Goal: Task Accomplishment & Management: Use online tool/utility

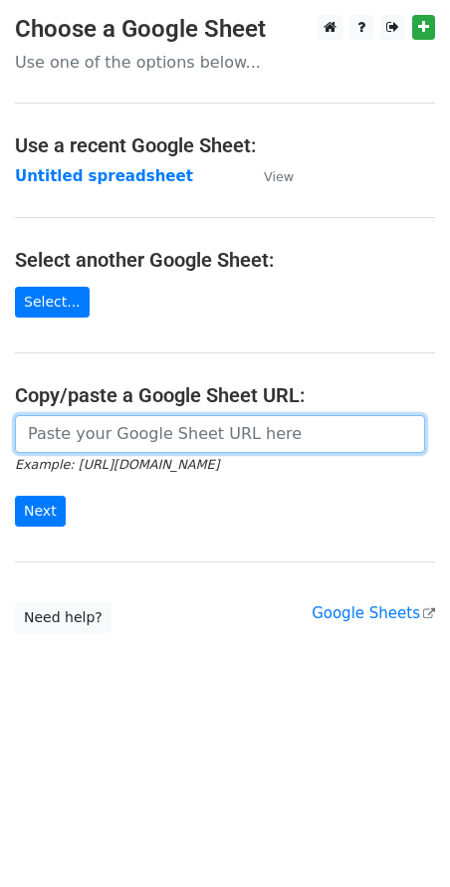
click at [147, 433] on input "url" at bounding box center [220, 434] width 410 height 38
paste input "https://docs.google.com/spreadsheets/d/1MK5i-10pNGICyr4d-1PxSnpKUvp2WP_sR55tc8t…"
type input "https://docs.google.com/spreadsheets/d/1MK5i-10pNGICyr4d-1PxSnpKUvp2WP_sR55tc8t…"
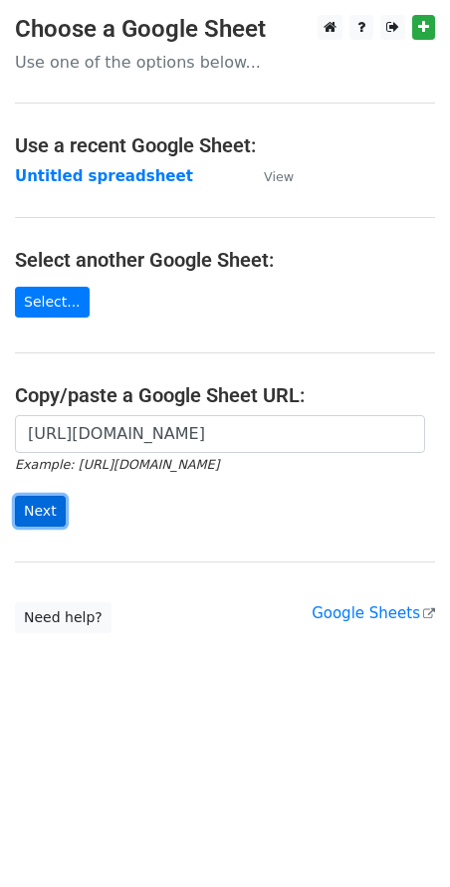
click at [28, 509] on input "Next" at bounding box center [40, 511] width 51 height 31
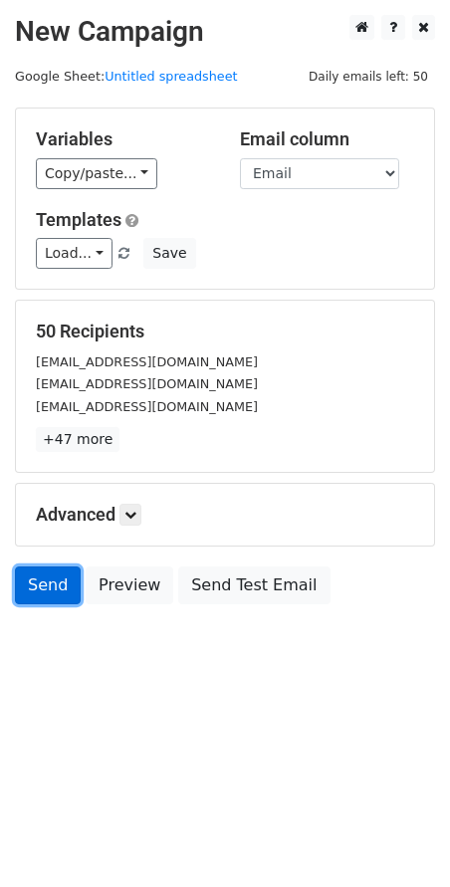
click at [48, 593] on link "Send" at bounding box center [48, 585] width 66 height 38
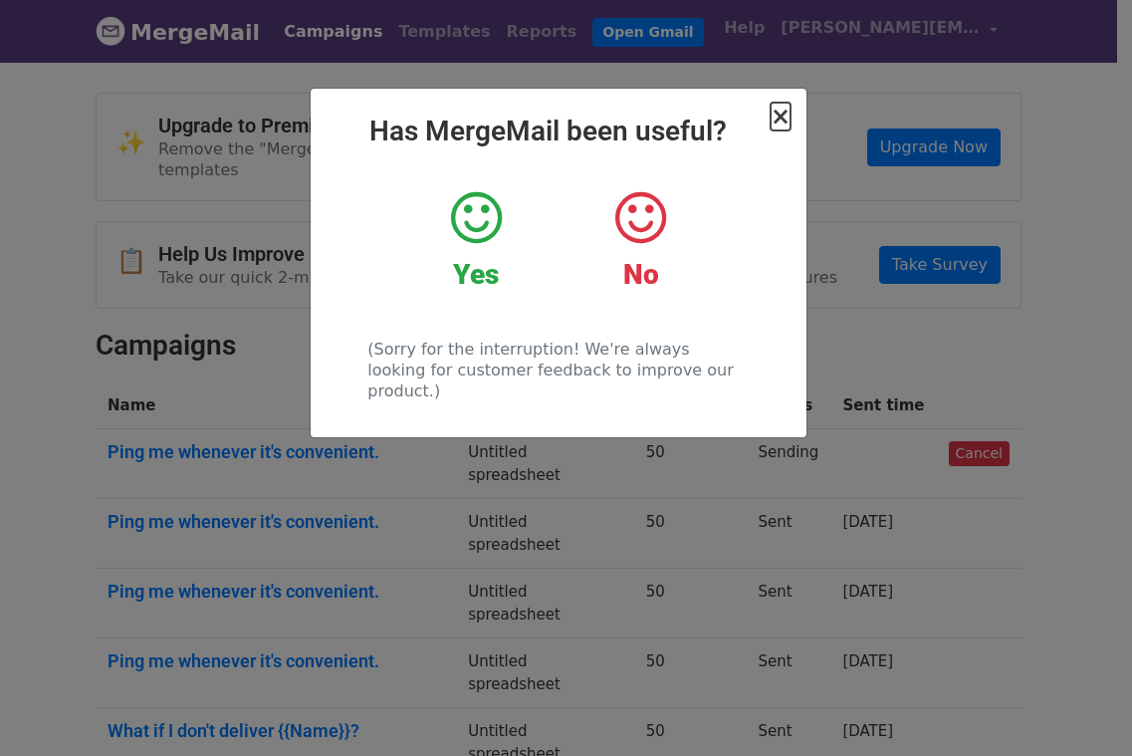
click at [780, 122] on span "×" at bounding box center [780, 117] width 20 height 28
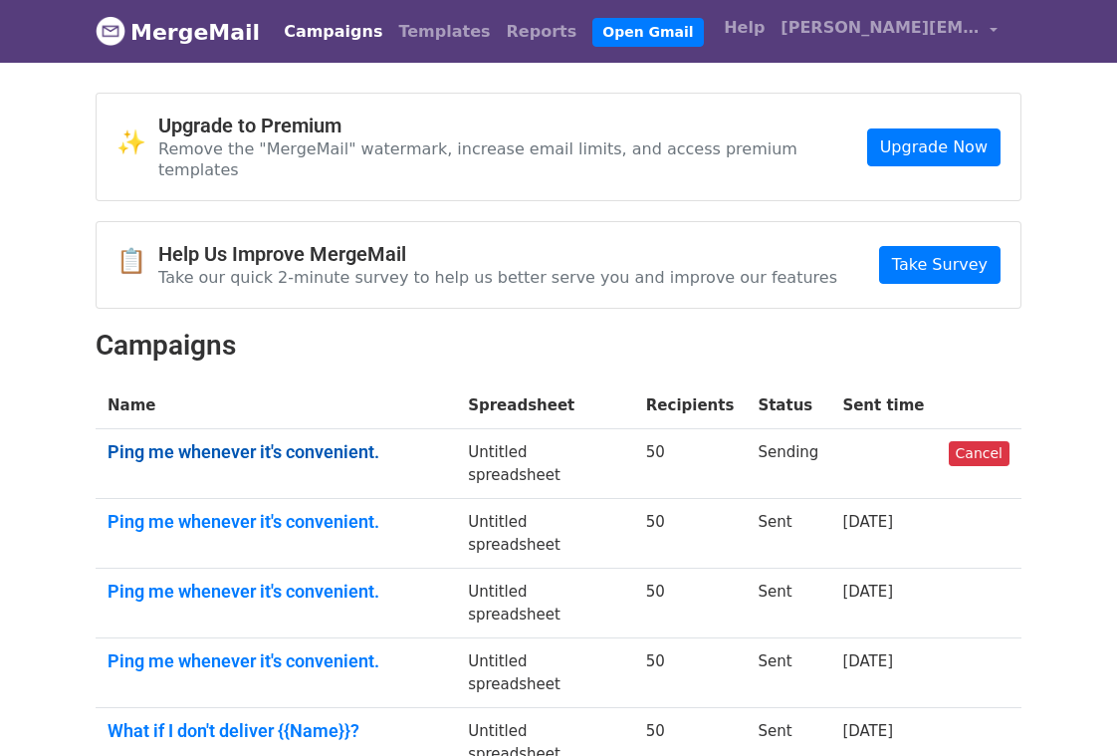
click at [348, 441] on link "Ping me whenever it's convenient." at bounding box center [276, 452] width 336 height 22
click at [329, 441] on link "Ping me whenever it's convenient." at bounding box center [276, 452] width 336 height 22
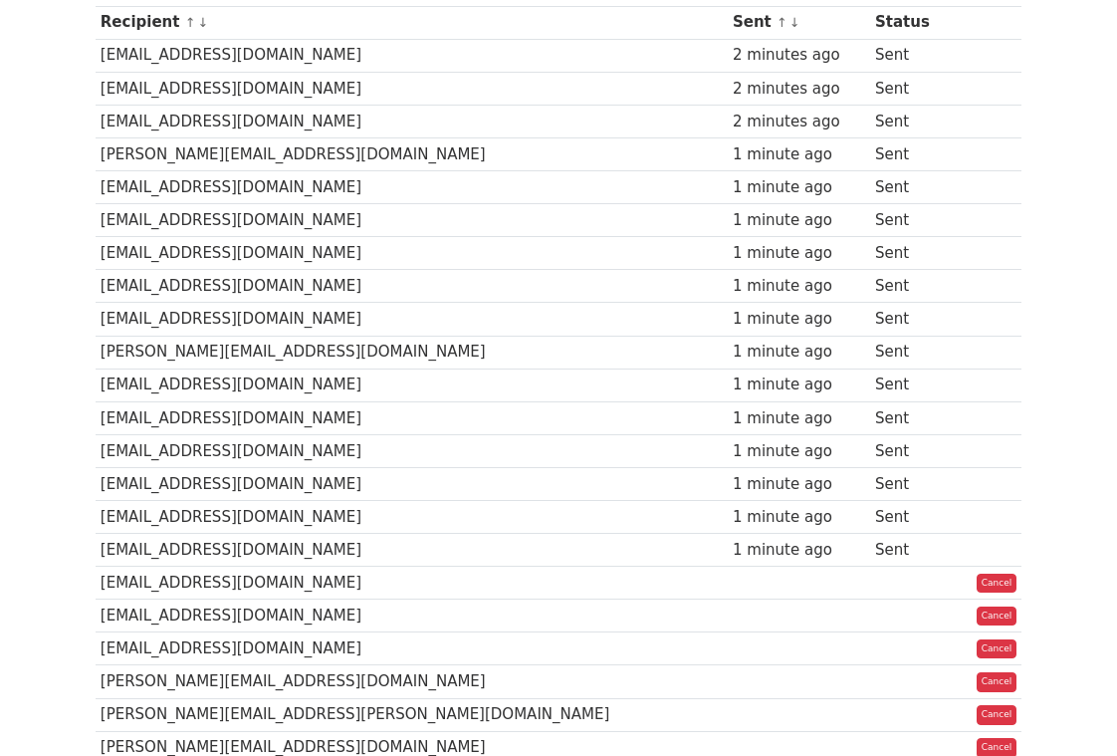
scroll to position [100, 0]
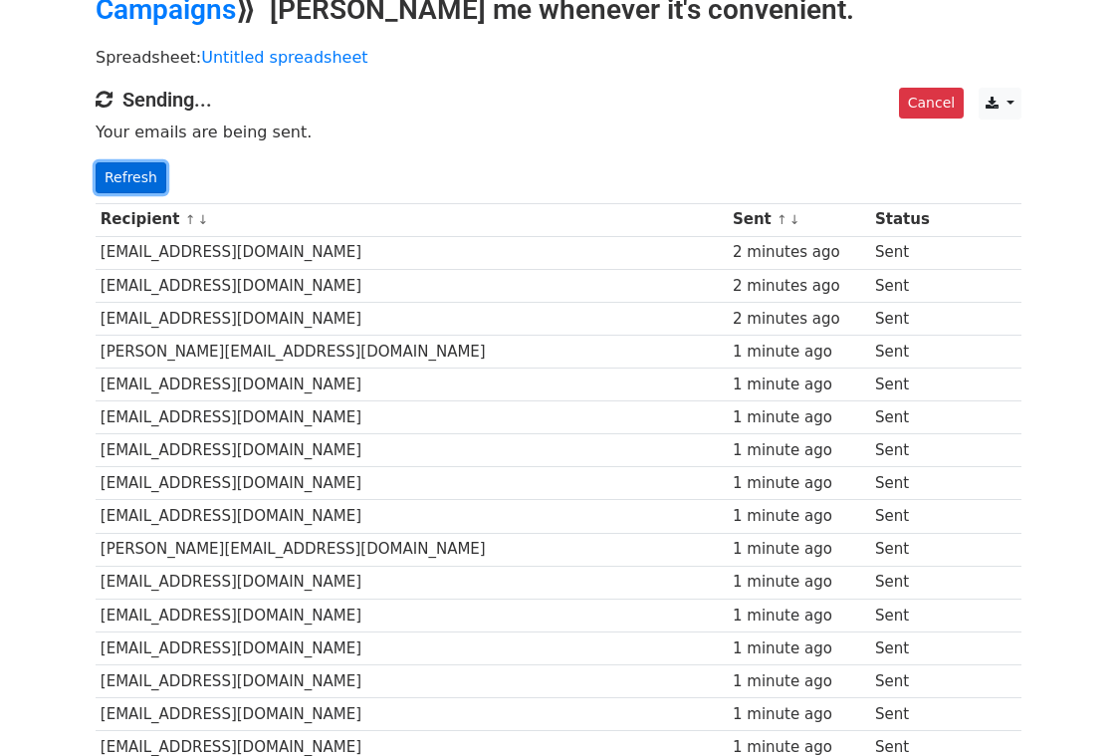
click at [113, 174] on link "Refresh" at bounding box center [131, 177] width 71 height 31
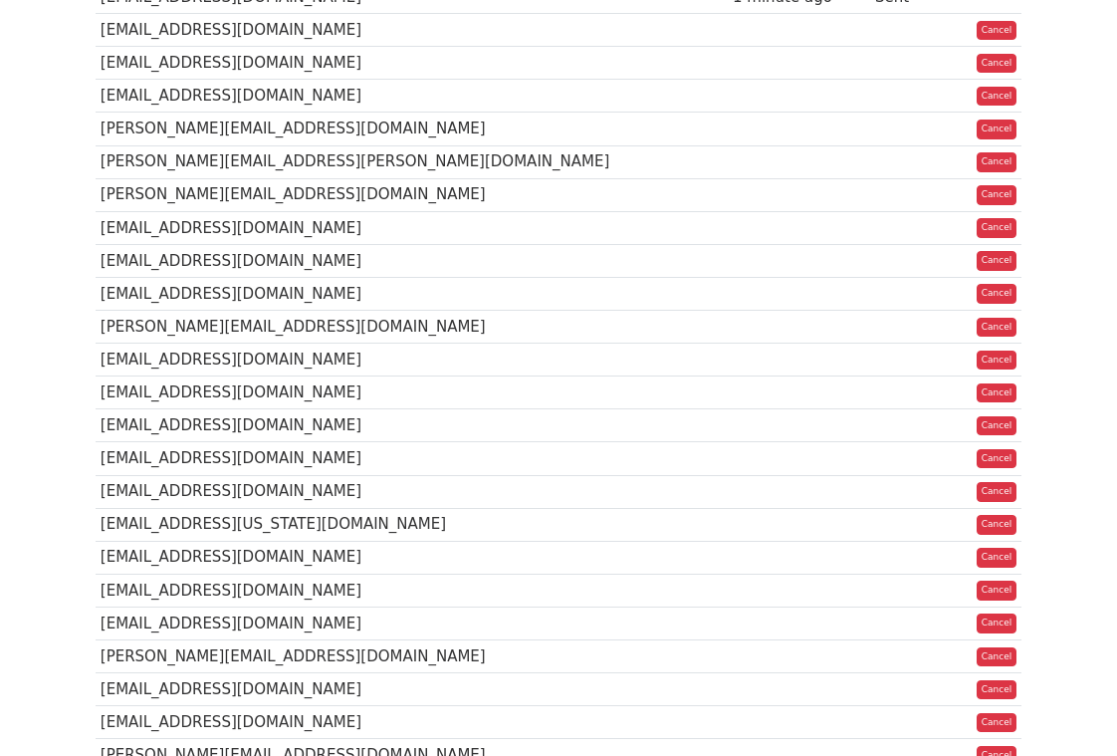
scroll to position [1294, 0]
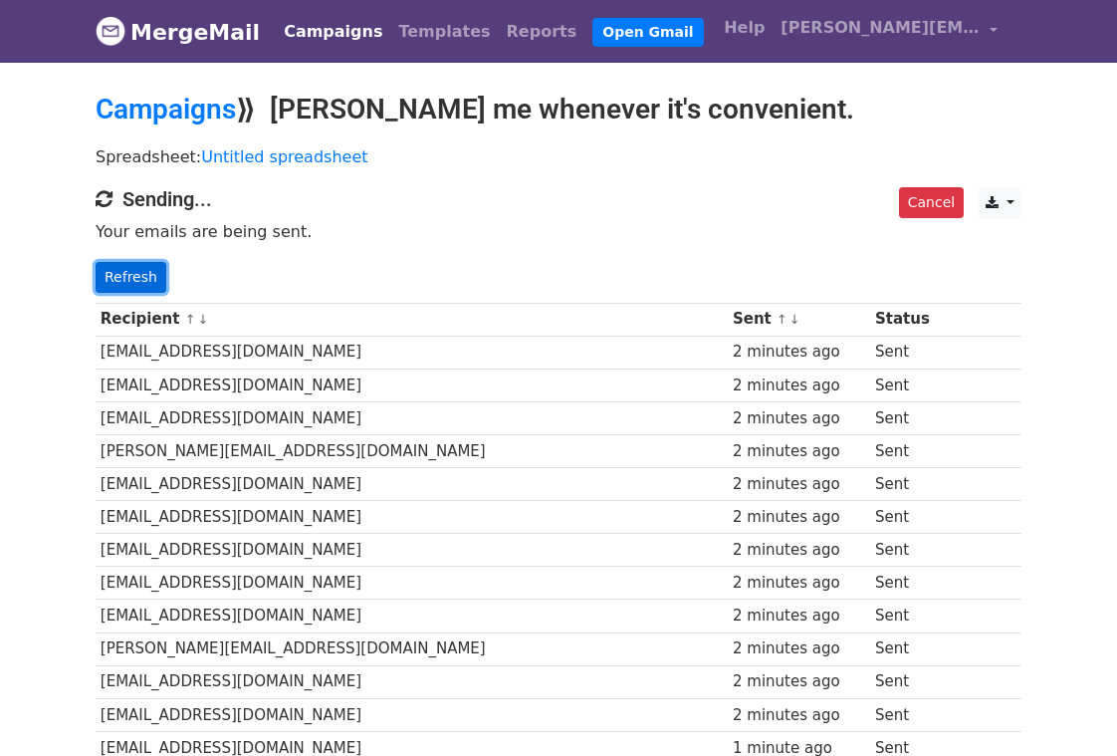
click at [132, 267] on link "Refresh" at bounding box center [131, 277] width 71 height 31
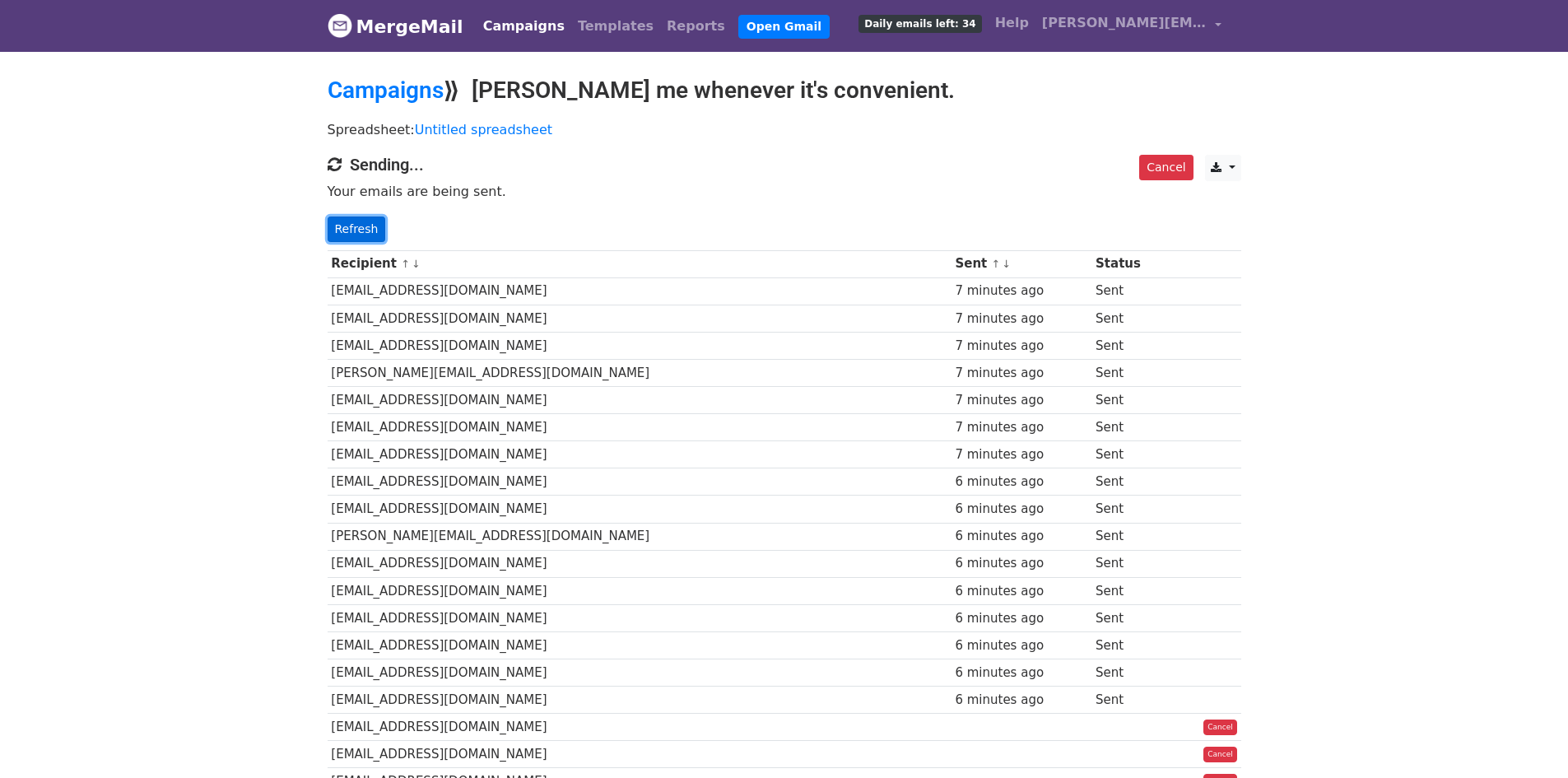
click at [351, 223] on link "Refresh" at bounding box center [356, 229] width 59 height 26
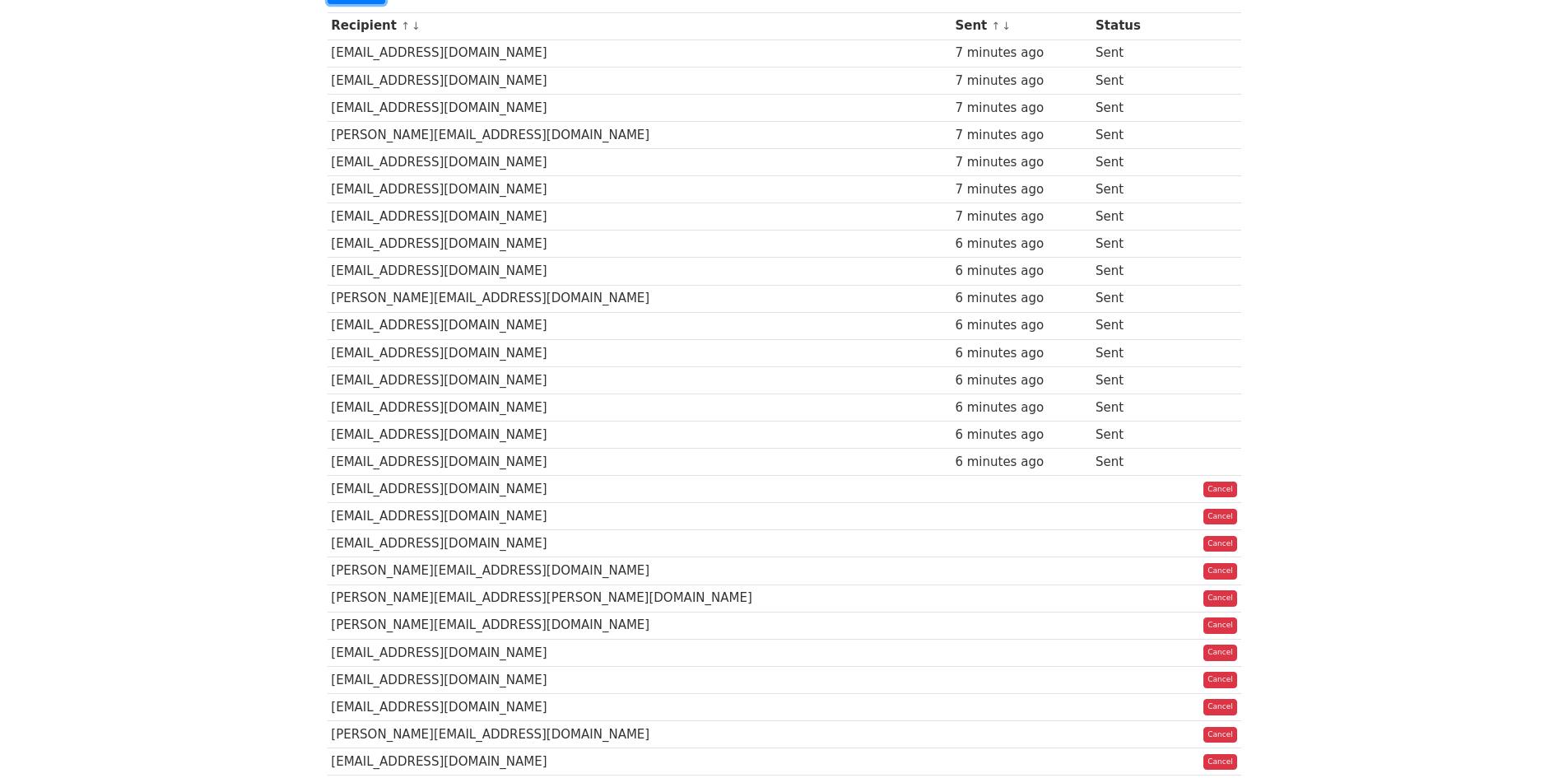
scroll to position [247, 0]
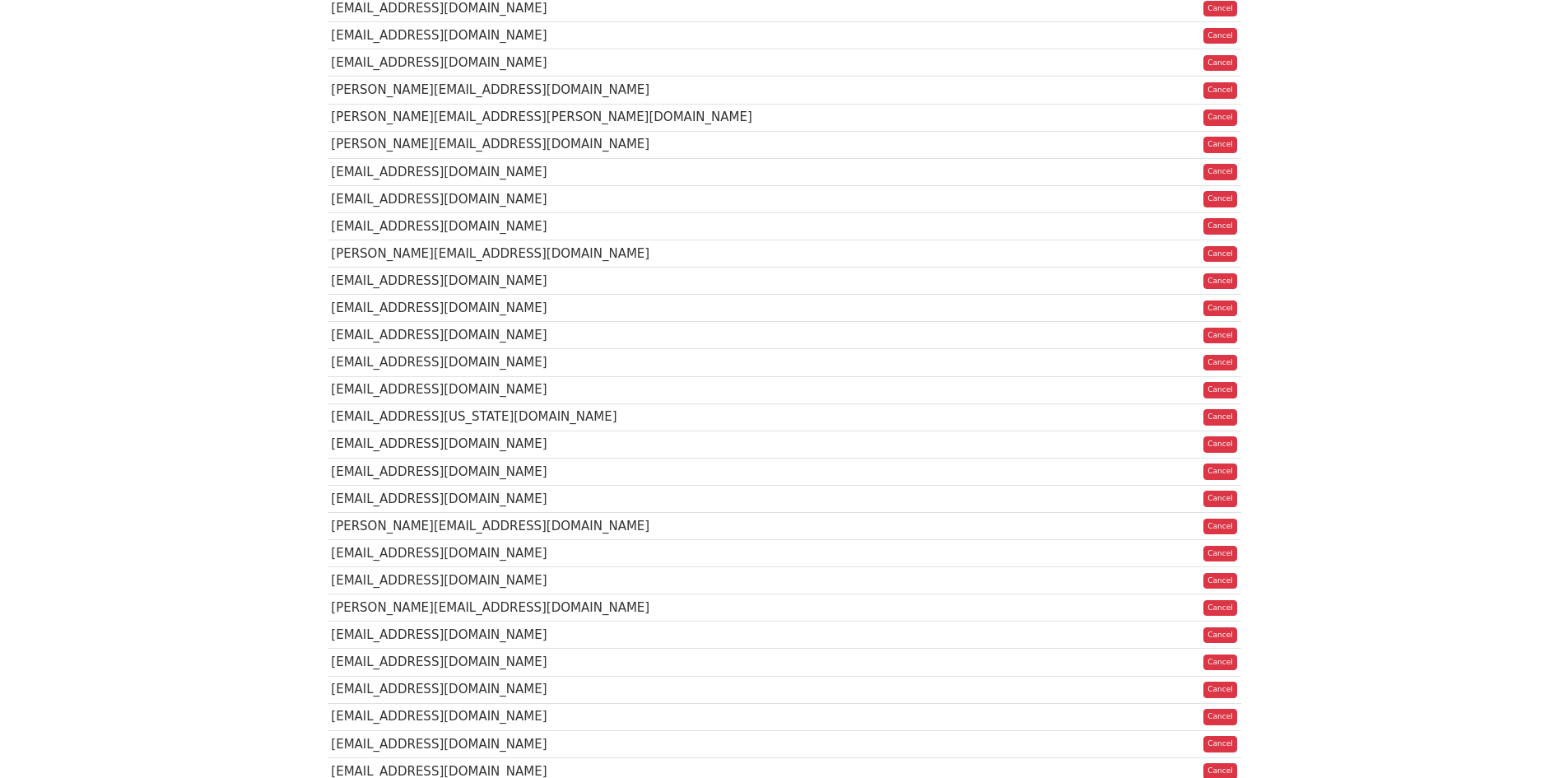
scroll to position [988, 0]
